Goal: Task Accomplishment & Management: Manage account settings

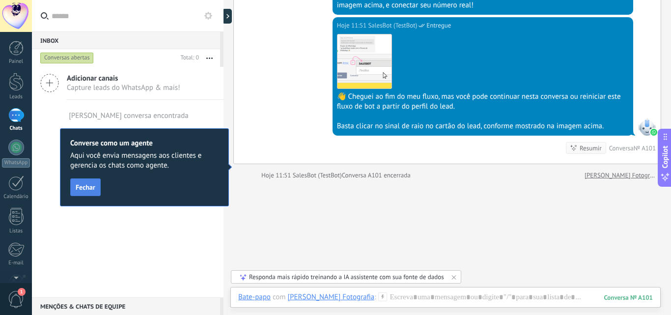
click at [81, 189] on span "Fechar" at bounding box center [86, 187] width 20 height 7
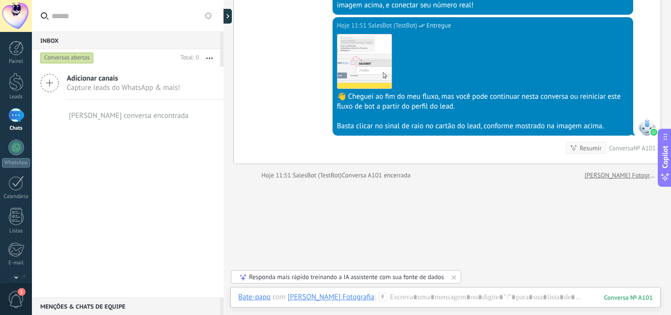
click at [114, 82] on span "Adicionar canais" at bounding box center [124, 78] width 114 height 9
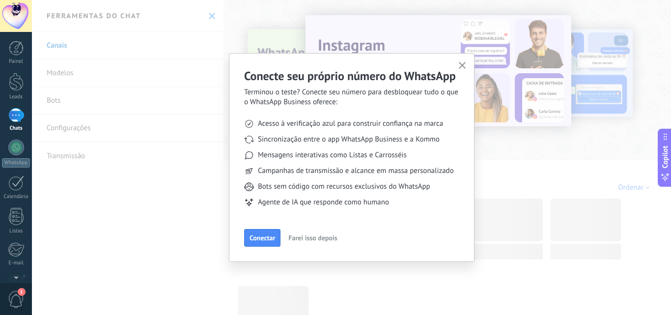
click at [62, 156] on div "Conecte seu próprio número do WhatsApp Terminou o teste? Conecte seu número par…" at bounding box center [351, 157] width 639 height 315
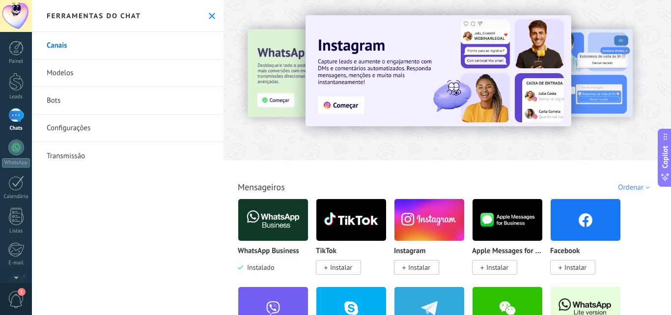
click at [65, 128] on link "Configurações" at bounding box center [128, 129] width 192 height 28
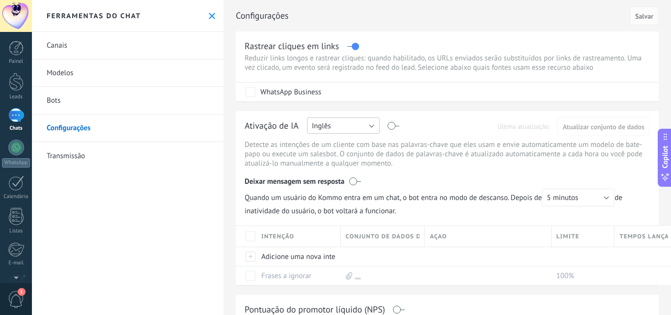
click at [372, 123] on button "Inglês" at bounding box center [343, 125] width 73 height 16
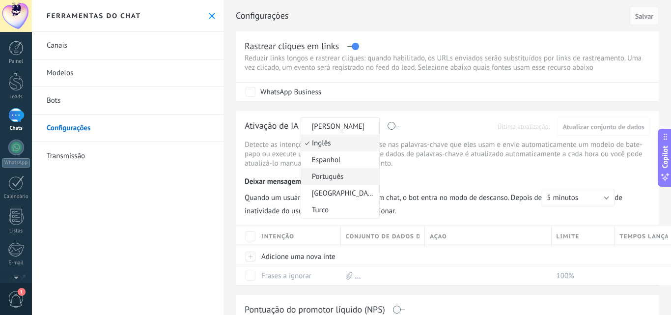
click at [357, 178] on span "Português" at bounding box center [338, 176] width 75 height 9
